Goal: Obtain resource: Obtain resource

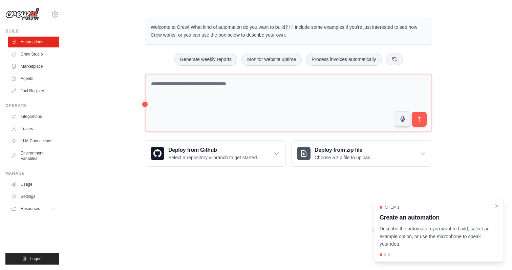
click at [118, 112] on div "Welcome to Crew! What kind of automation do you want to build? I'll include som…" at bounding box center [288, 92] width 447 height 171
click at [39, 52] on link "Crew Studio" at bounding box center [34, 54] width 51 height 11
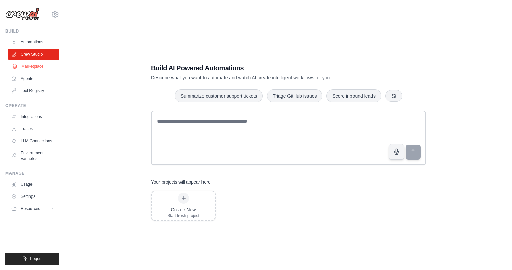
click at [44, 63] on link "Marketplace" at bounding box center [34, 66] width 51 height 11
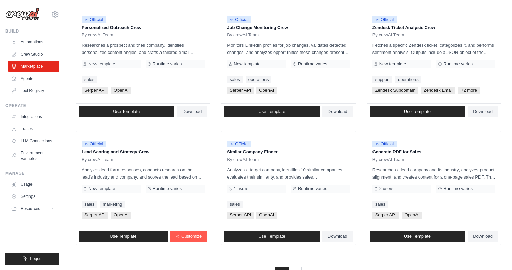
scroll to position [358, 0]
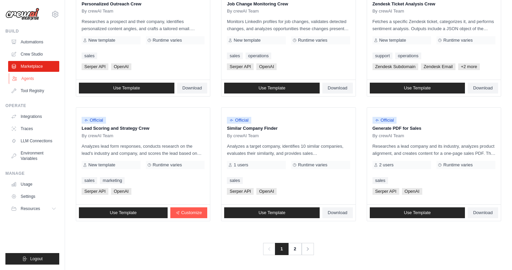
click at [35, 78] on link "Agents" at bounding box center [34, 78] width 51 height 11
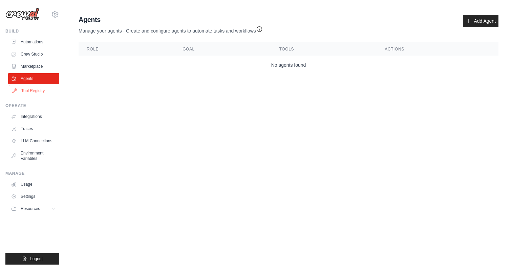
click at [34, 90] on link "Tool Registry" at bounding box center [34, 90] width 51 height 11
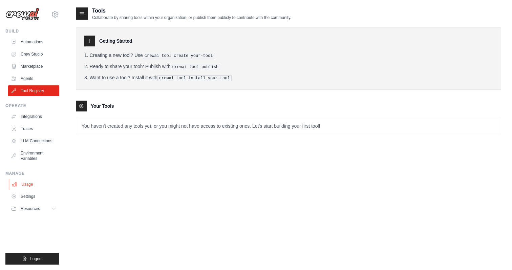
click at [24, 186] on link "Usage" at bounding box center [34, 184] width 51 height 11
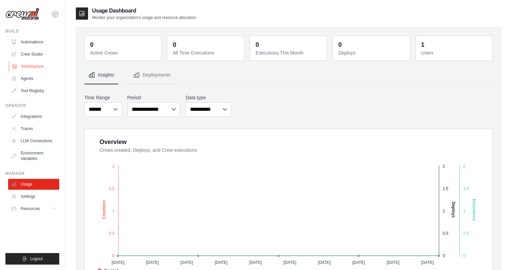
click at [41, 64] on link "Marketplace" at bounding box center [34, 66] width 51 height 11
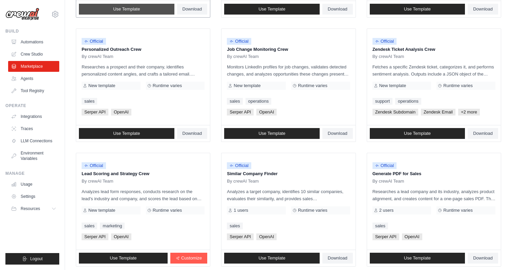
scroll to position [320, 0]
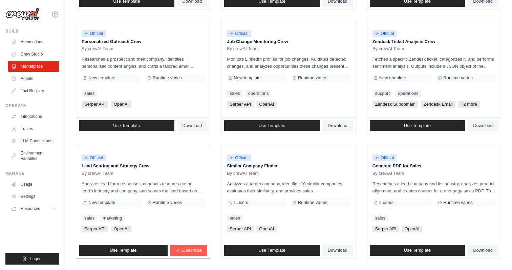
click at [136, 165] on p "Lead Scoring and Strategy Crew" at bounding box center [143, 166] width 123 height 7
click at [117, 245] on link "Use Template" at bounding box center [123, 250] width 89 height 11
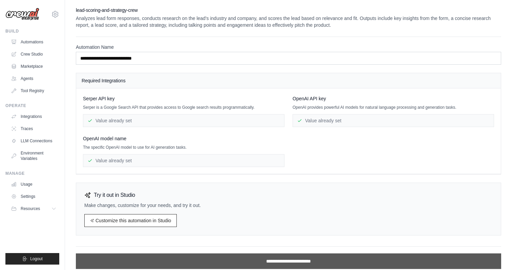
scroll to position [22, 0]
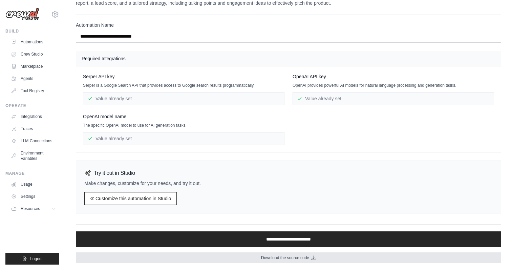
click at [273, 256] on span "Download the source code" at bounding box center [285, 257] width 48 height 5
